Goal: Find specific page/section: Find specific page/section

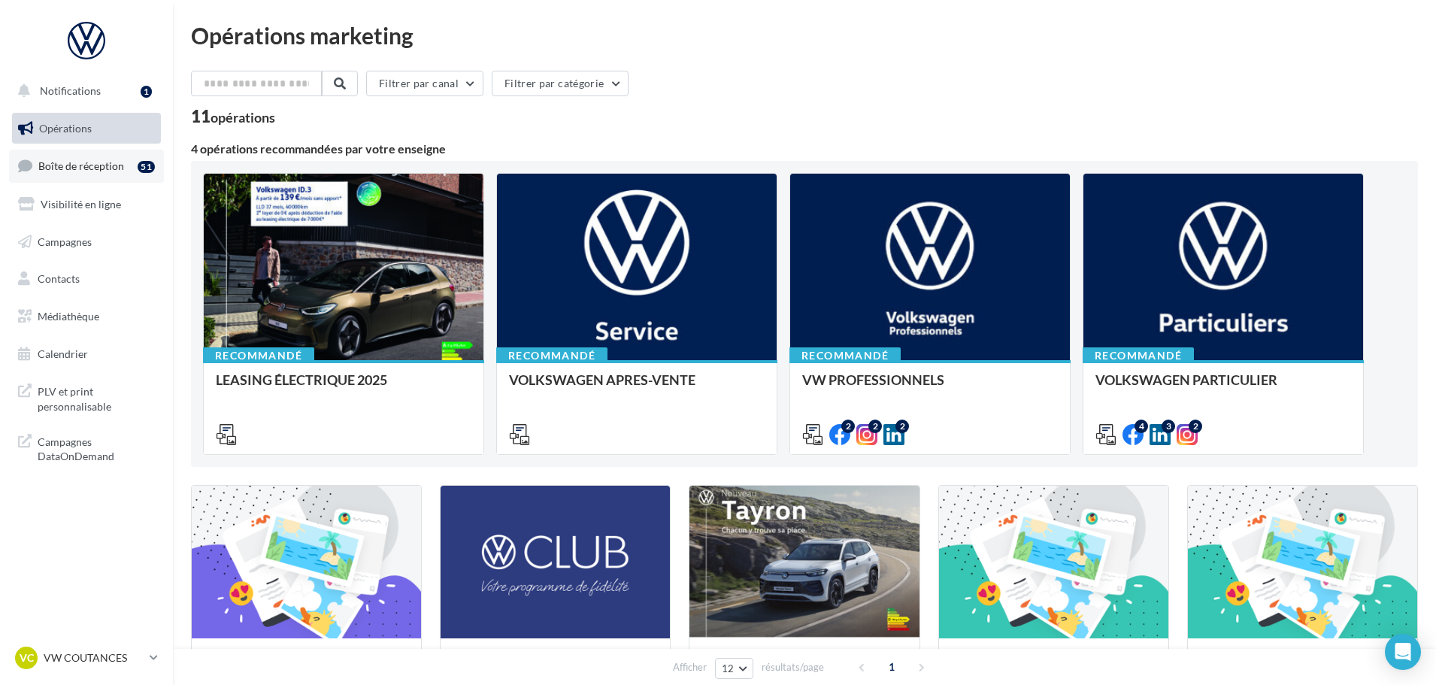
click at [80, 179] on link "Boîte de réception 51" at bounding box center [86, 166] width 155 height 32
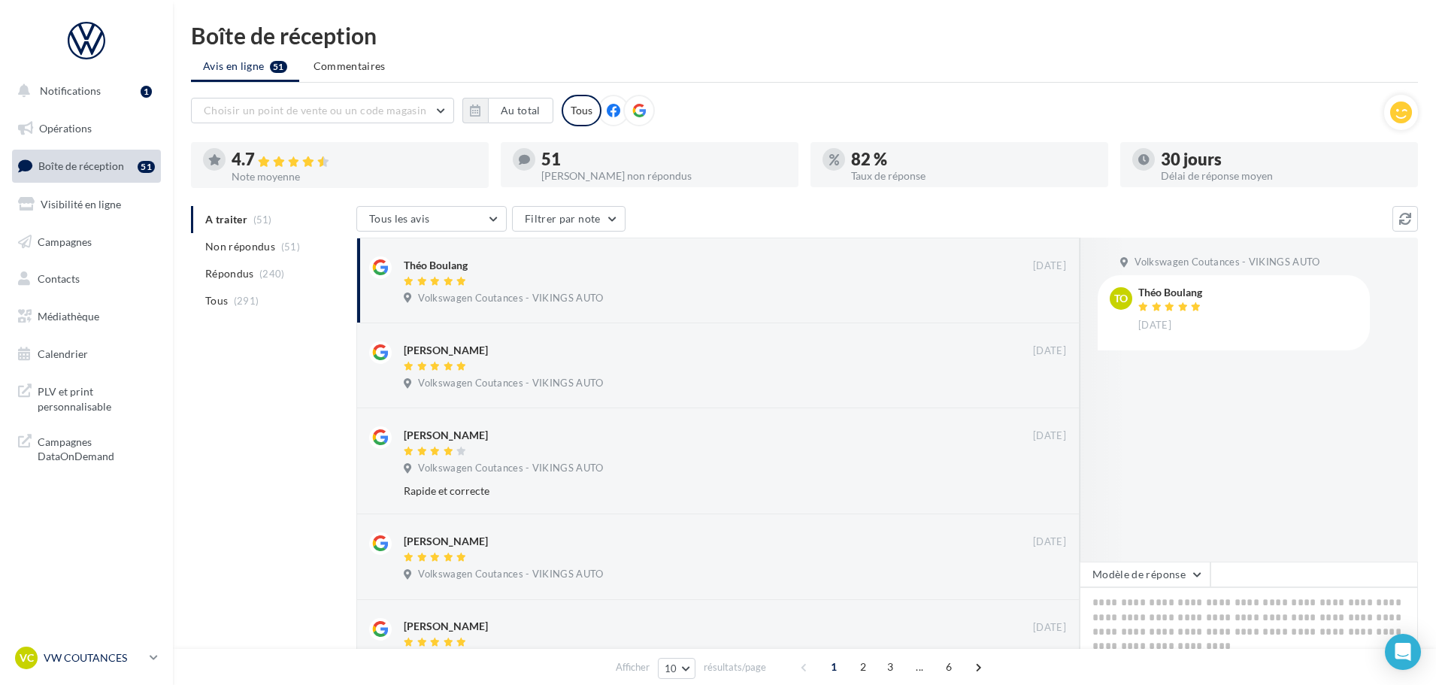
click at [95, 659] on p "VW COUTANCES" at bounding box center [94, 657] width 100 height 15
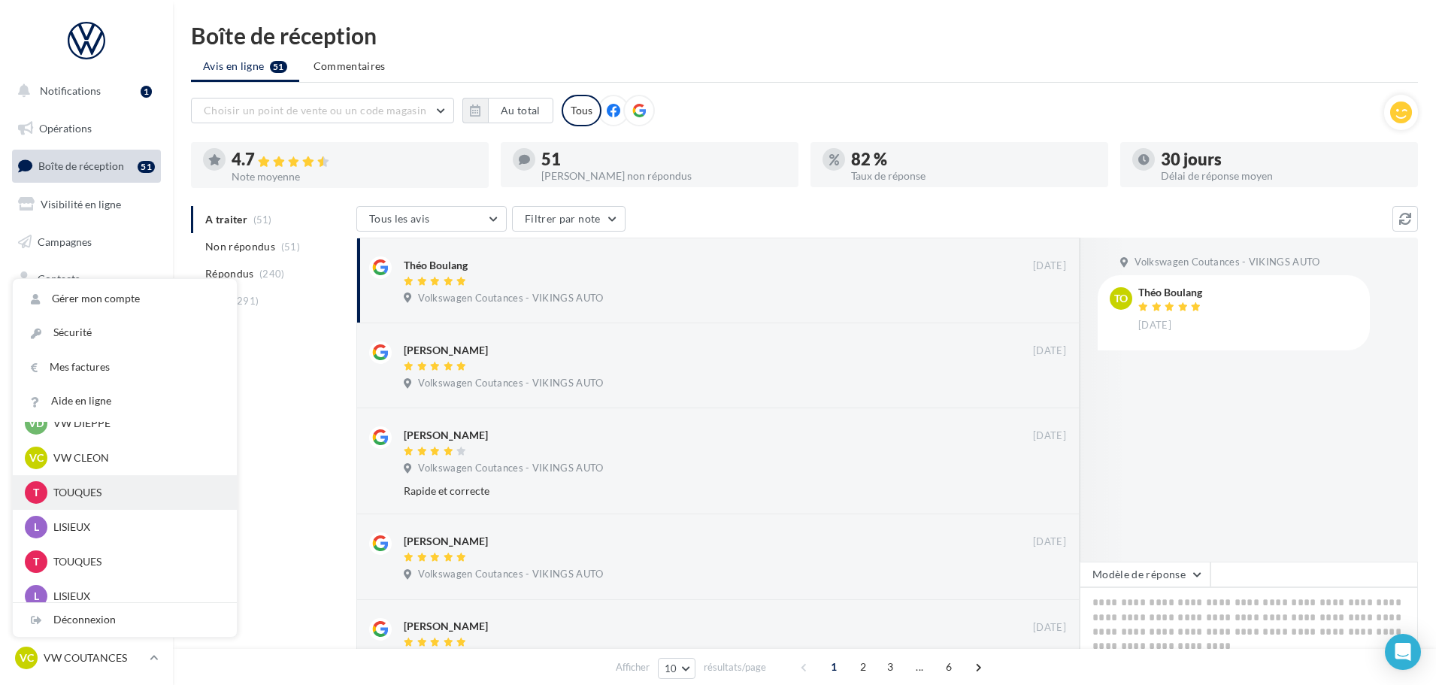
scroll to position [484, 0]
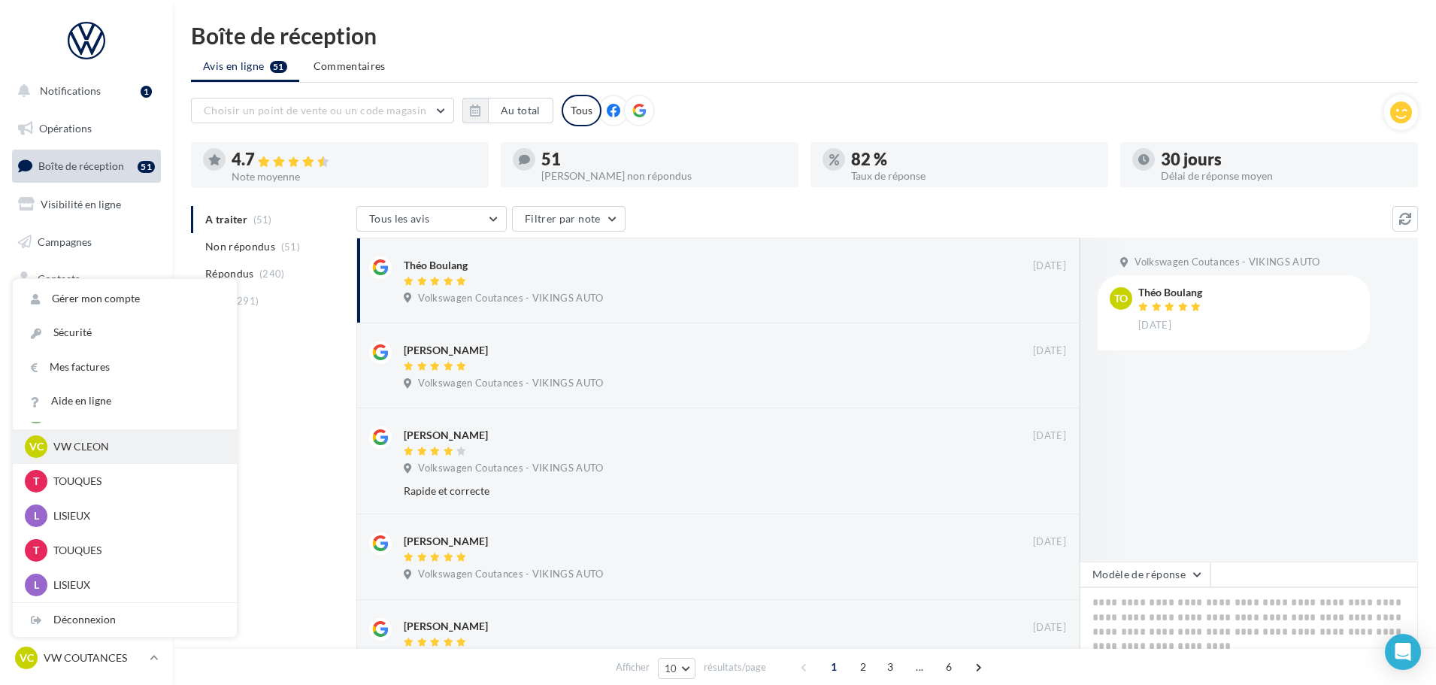
click at [93, 450] on p "VW CLEON" at bounding box center [135, 446] width 165 height 15
